Goal: Information Seeking & Learning: Stay updated

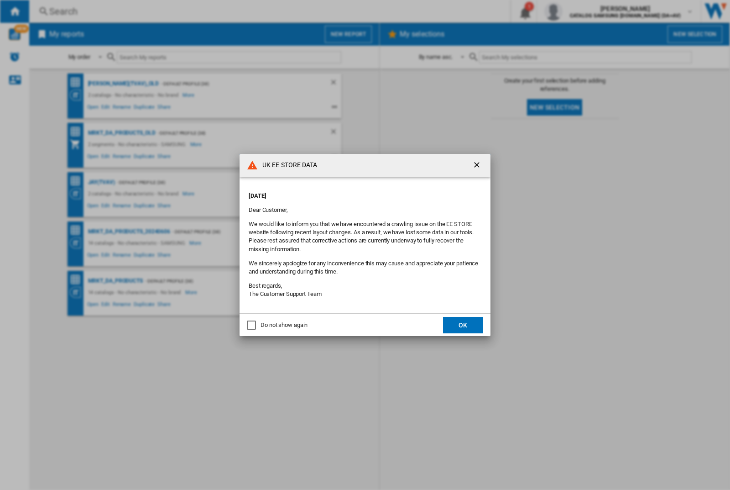
click at [346, 193] on p "Friday, October 03, 2025" at bounding box center [365, 196] width 233 height 8
click at [581, 11] on div "UK EE STORE DATA Friday, October 03, 2025 Dear Customer, We would like to infor…" at bounding box center [365, 245] width 730 height 490
click at [346, 193] on p "Friday, October 03, 2025" at bounding box center [365, 196] width 233 height 8
click at [581, 11] on div "UK EE STORE DATA [DATE] Dear Customer, We would like to inform you that we have…" at bounding box center [365, 245] width 730 height 490
click at [346, 193] on p "Friday, October 03, 2025" at bounding box center [365, 196] width 233 height 8
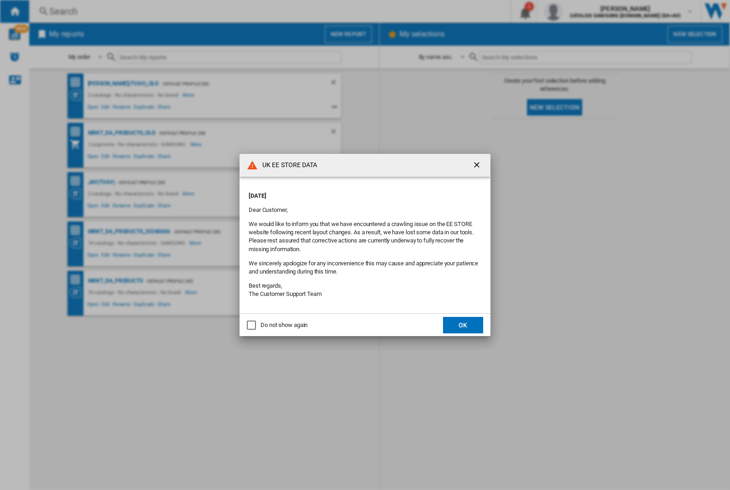
click at [581, 11] on div "UK EE STORE DATA Friday, October 03, 2025 Dear Customer, We would like to infor…" at bounding box center [365, 245] width 730 height 490
click at [346, 193] on p "[DATE]" at bounding box center [365, 196] width 233 height 8
click at [581, 11] on div "UK EE STORE DATA [DATE] Dear Customer, We would like to inform you that we have…" at bounding box center [365, 245] width 730 height 490
click at [346, 193] on p "[DATE]" at bounding box center [365, 196] width 233 height 8
click at [581, 11] on div "UK EE STORE DATA [DATE] Dear Customer, We would like to inform you that we have…" at bounding box center [365, 245] width 730 height 490
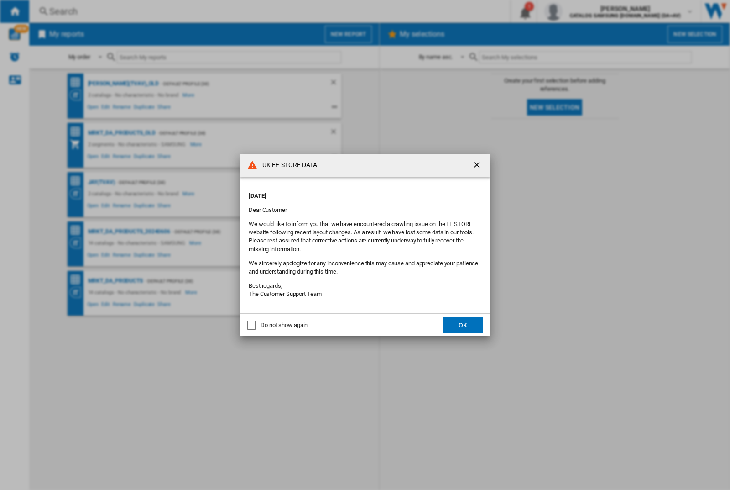
click at [346, 193] on p "[DATE]" at bounding box center [365, 196] width 233 height 8
click at [581, 11] on div "UK EE STORE DATA [DATE] Dear Customer, We would like to inform you that we have…" at bounding box center [365, 245] width 730 height 490
click at [346, 193] on p "[DATE]" at bounding box center [365, 196] width 233 height 8
click at [581, 11] on div "UK EE STORE DATA [DATE] Dear Customer, We would like to inform you that we have…" at bounding box center [365, 245] width 730 height 490
